Goal: Task Accomplishment & Management: Use online tool/utility

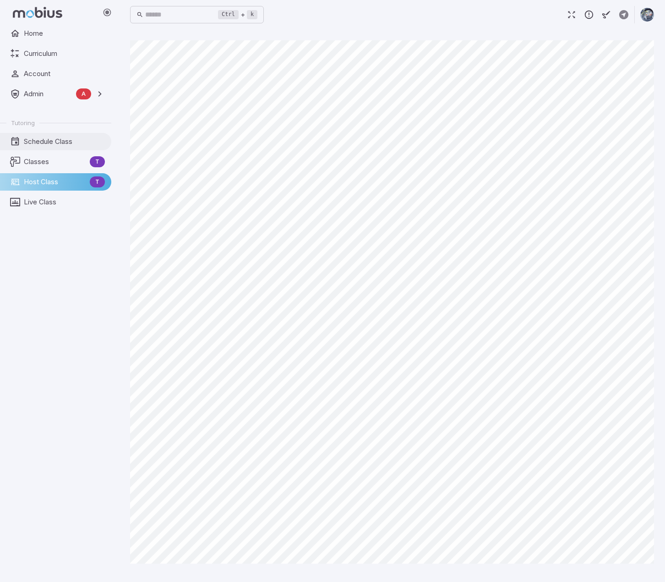
click at [27, 139] on span "Schedule Class" at bounding box center [64, 141] width 81 height 10
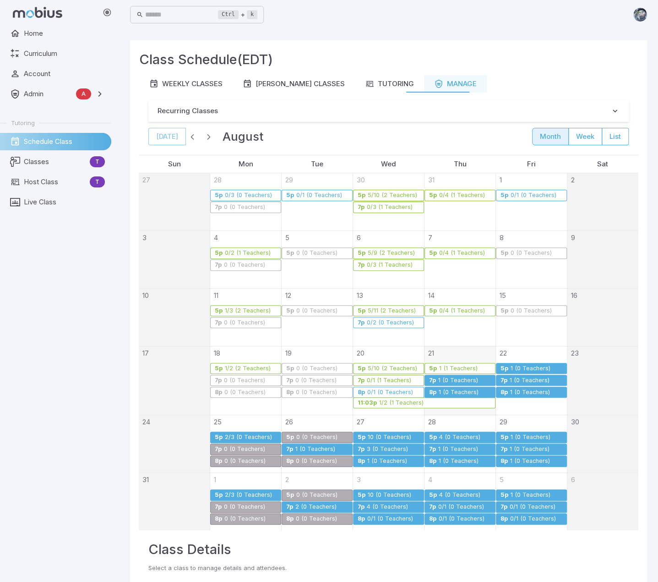
click at [449, 379] on div "1 (0 Teachers)" at bounding box center [458, 380] width 41 height 7
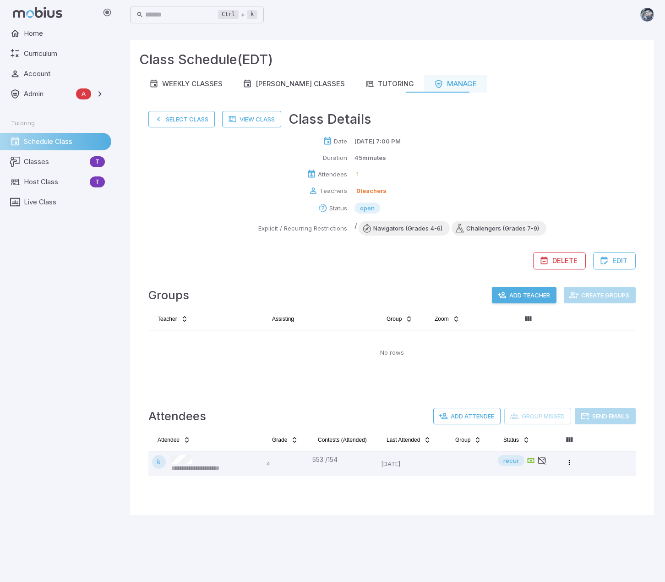
click at [198, 123] on button "Select Class" at bounding box center [181, 119] width 66 height 16
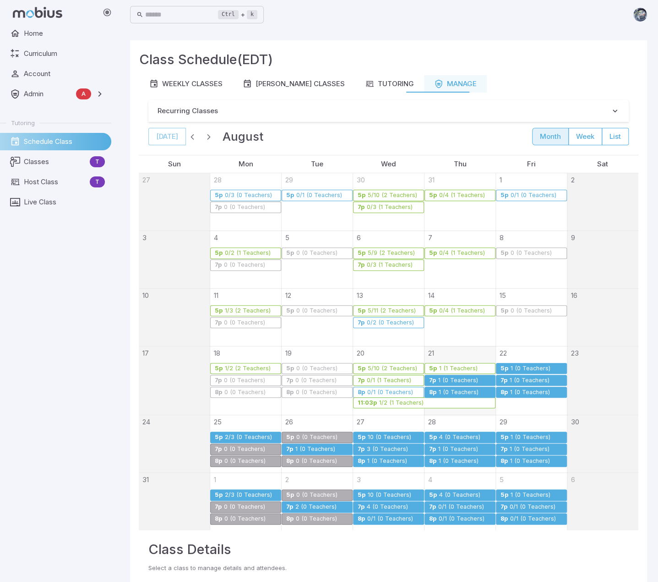
click at [472, 379] on div "1 (0 Teachers)" at bounding box center [458, 380] width 41 height 7
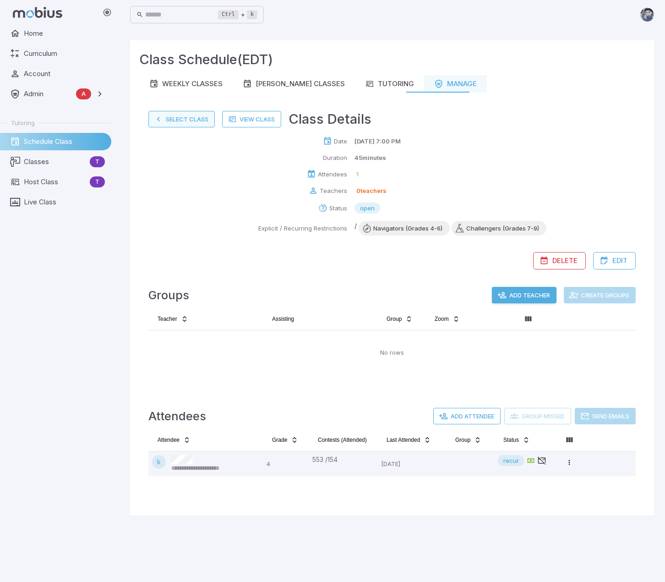
click at [184, 118] on button "Select Class" at bounding box center [181, 119] width 66 height 16
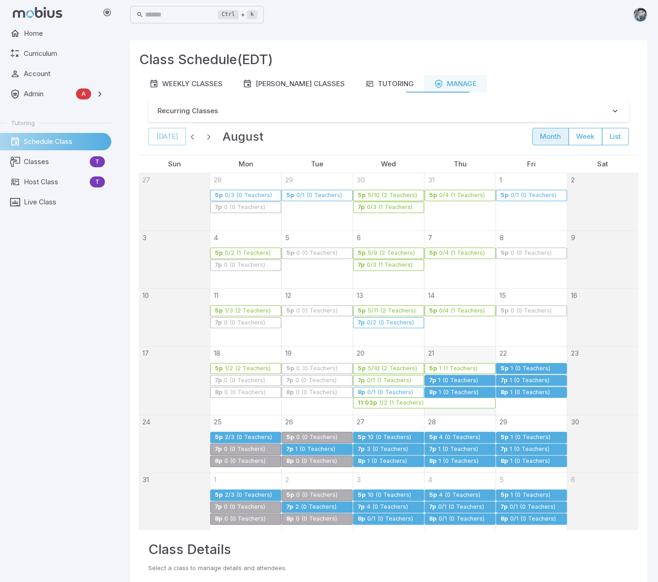
click at [522, 380] on div "1 (0 Teachers)" at bounding box center [529, 380] width 41 height 7
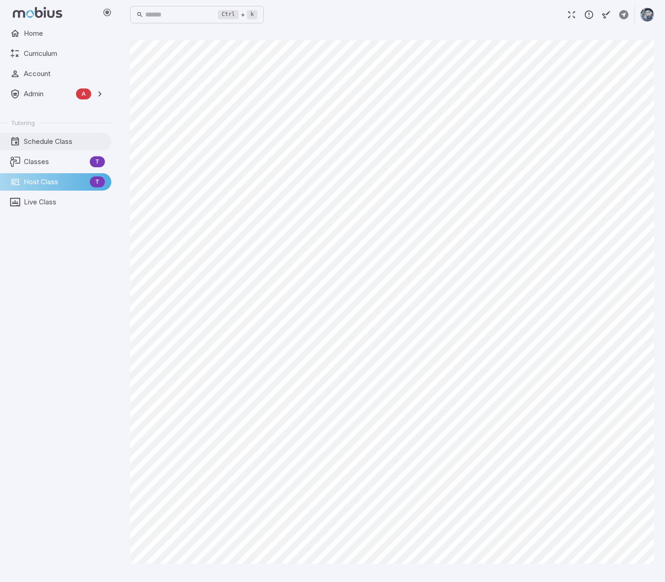
click at [39, 144] on span "Schedule Class" at bounding box center [64, 141] width 81 height 10
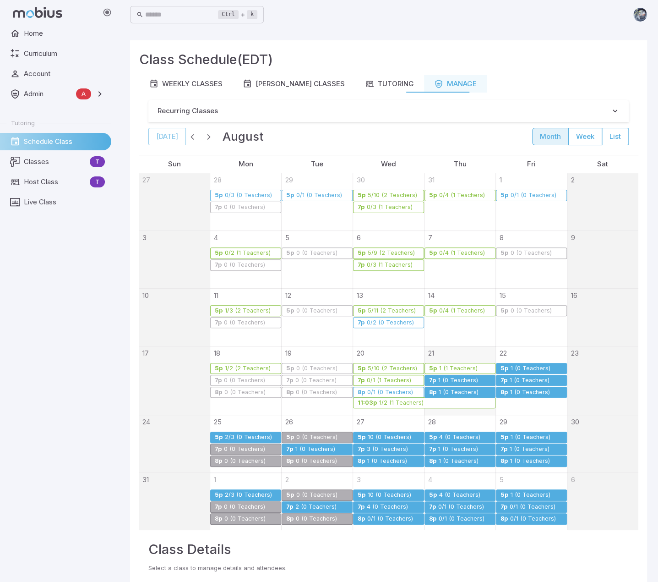
click at [334, 503] on div "2 (0 Teachers)" at bounding box center [316, 506] width 42 height 7
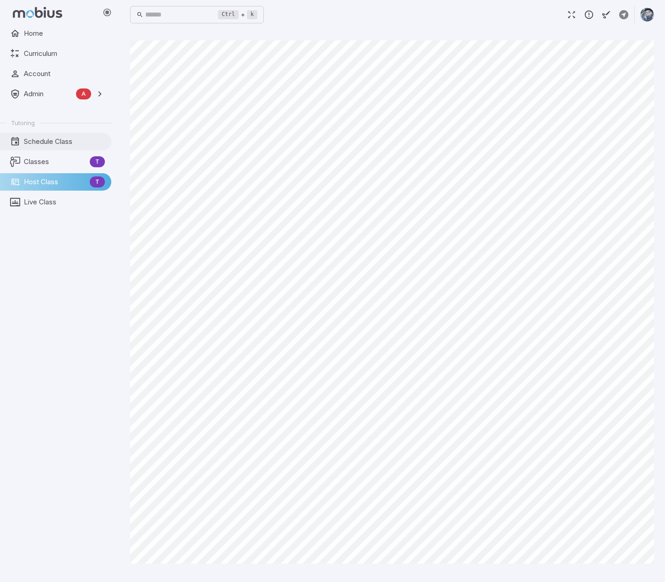
click at [39, 143] on span "Schedule Class" at bounding box center [64, 141] width 81 height 10
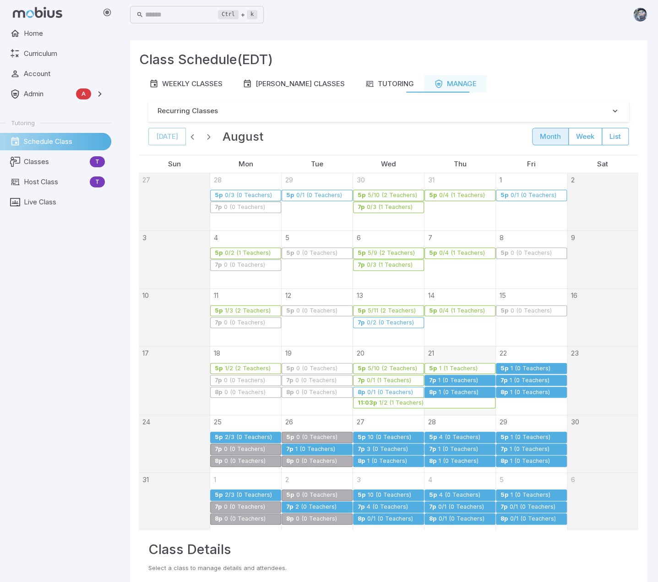
click at [391, 446] on div "3 (0 Teachers)" at bounding box center [387, 449] width 42 height 7
